Goal: Book appointment/travel/reservation

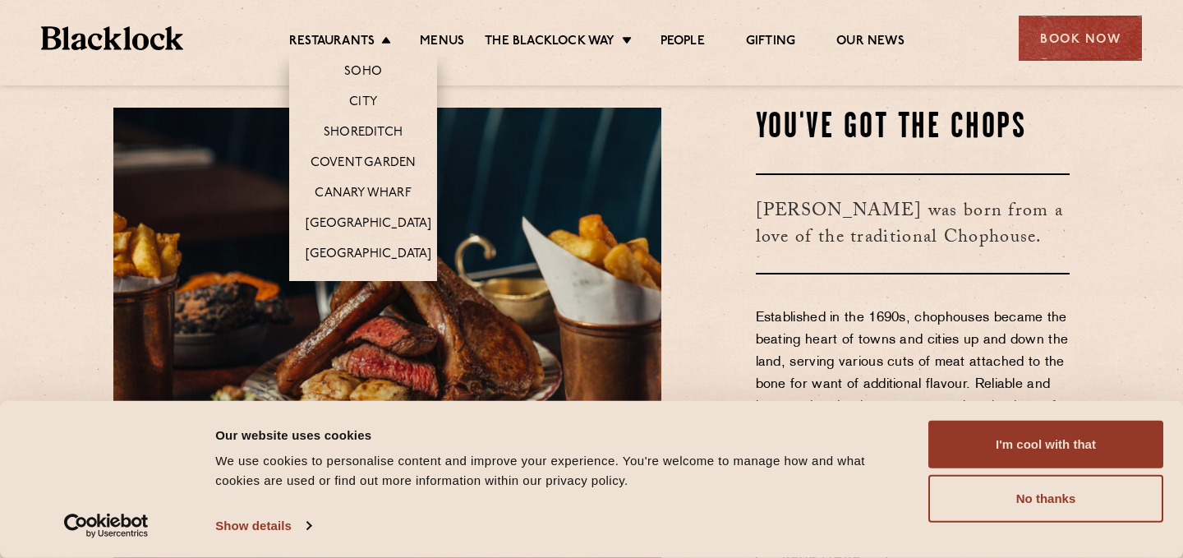
click at [366, 92] on li "City" at bounding box center [363, 101] width 148 height 30
click at [366, 102] on link "City" at bounding box center [363, 103] width 28 height 18
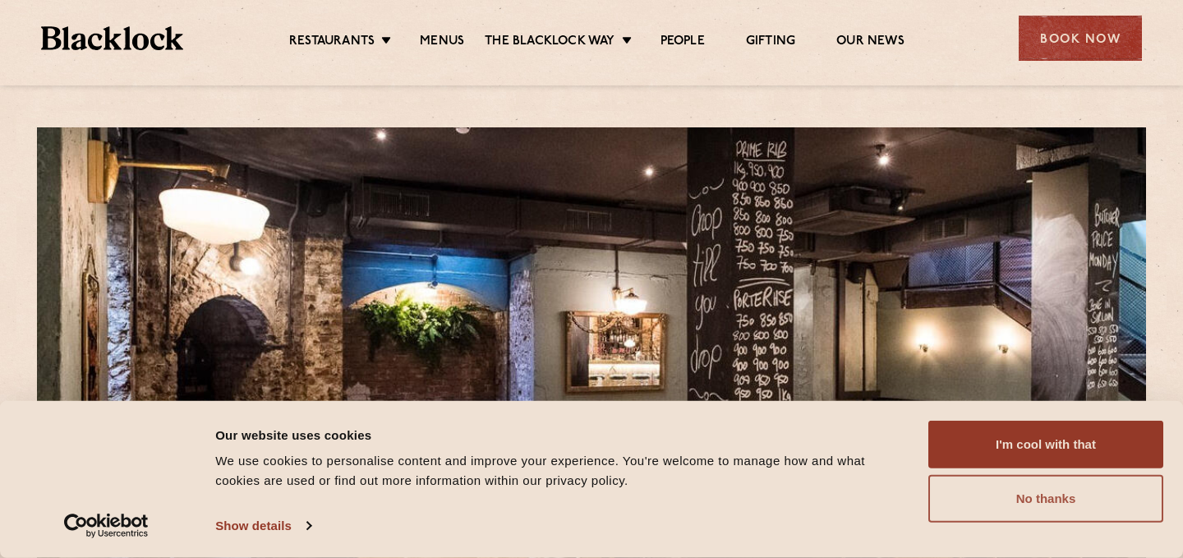
click at [1004, 494] on button "No thanks" at bounding box center [1045, 499] width 235 height 48
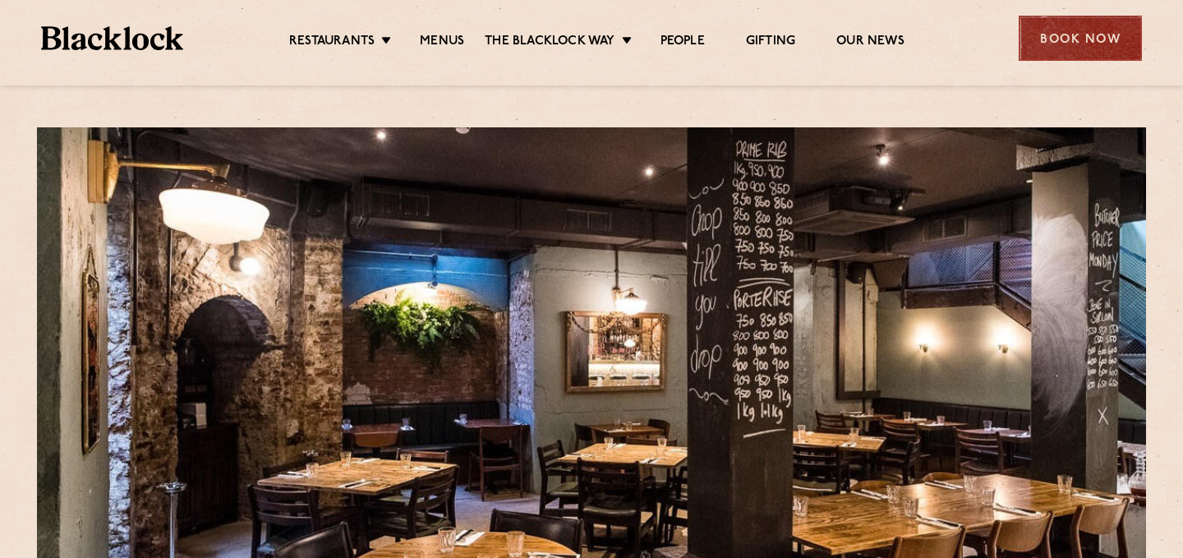
click at [1074, 21] on div "Book Now" at bounding box center [1080, 38] width 123 height 45
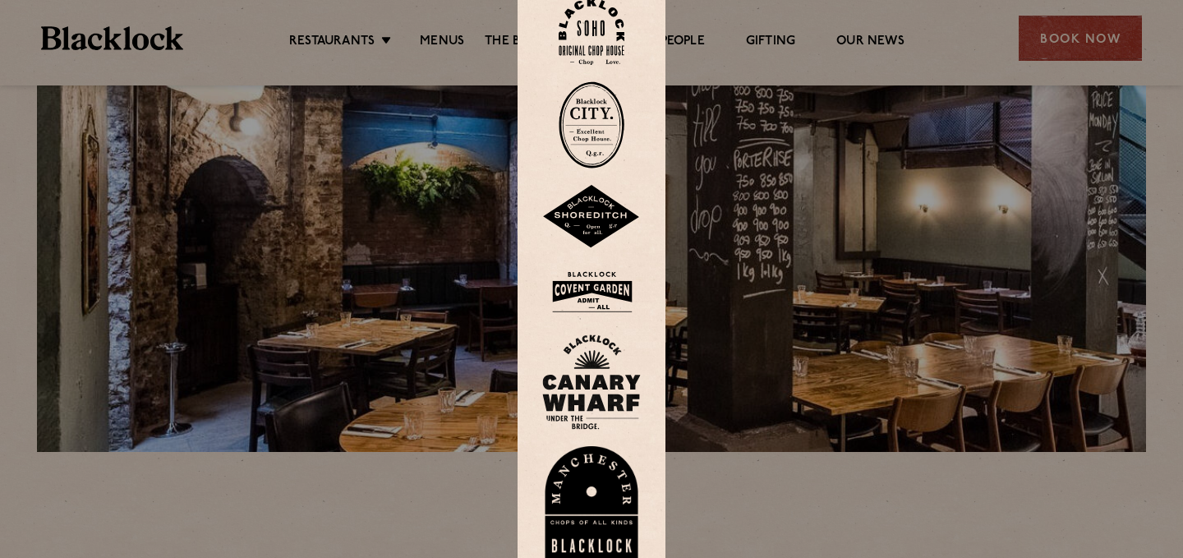
scroll to position [145, 0]
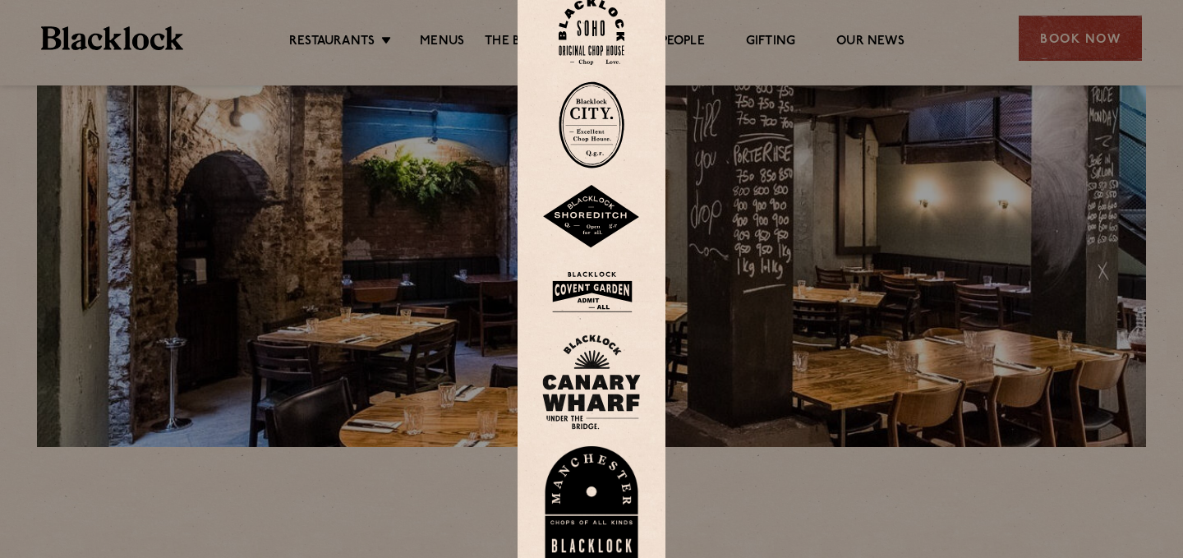
click at [587, 126] on img at bounding box center [592, 124] width 66 height 87
